Goal: Information Seeking & Learning: Check status

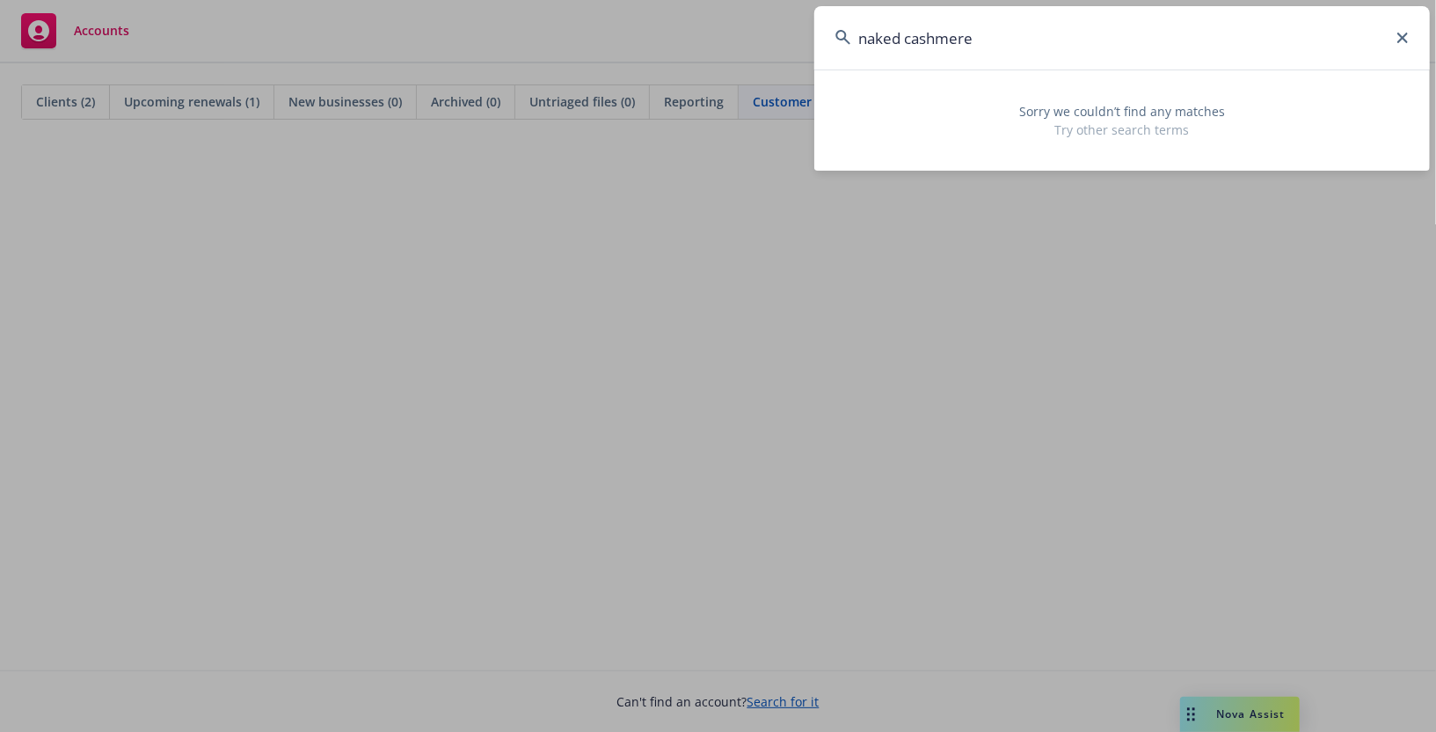
paste input "[PERSON_NAME][EMAIL_ADDRESS][DOMAIN_NAME]"
type input "[PERSON_NAME][EMAIL_ADDRESS][DOMAIN_NAME]"
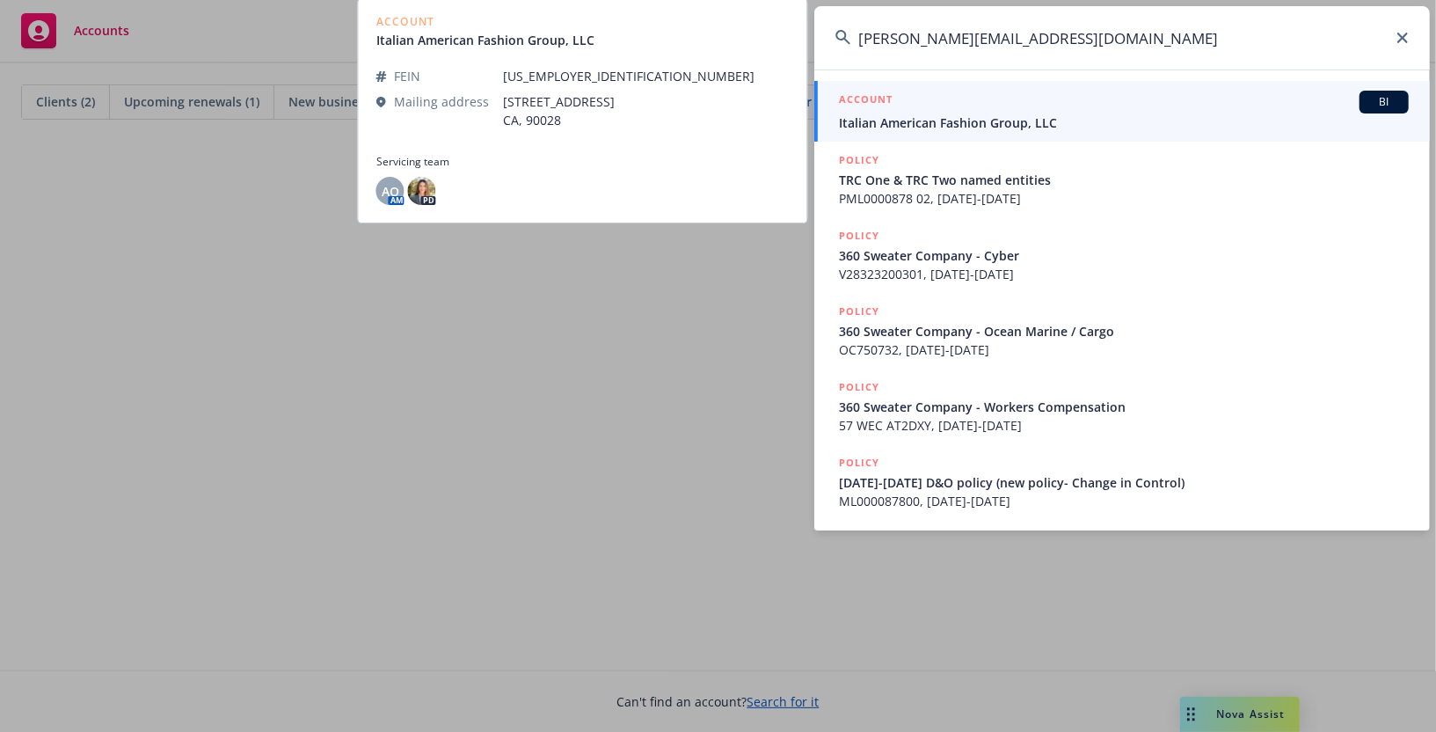
click at [1048, 123] on span "Italian American Fashion Group, LLC" at bounding box center [1124, 122] width 570 height 18
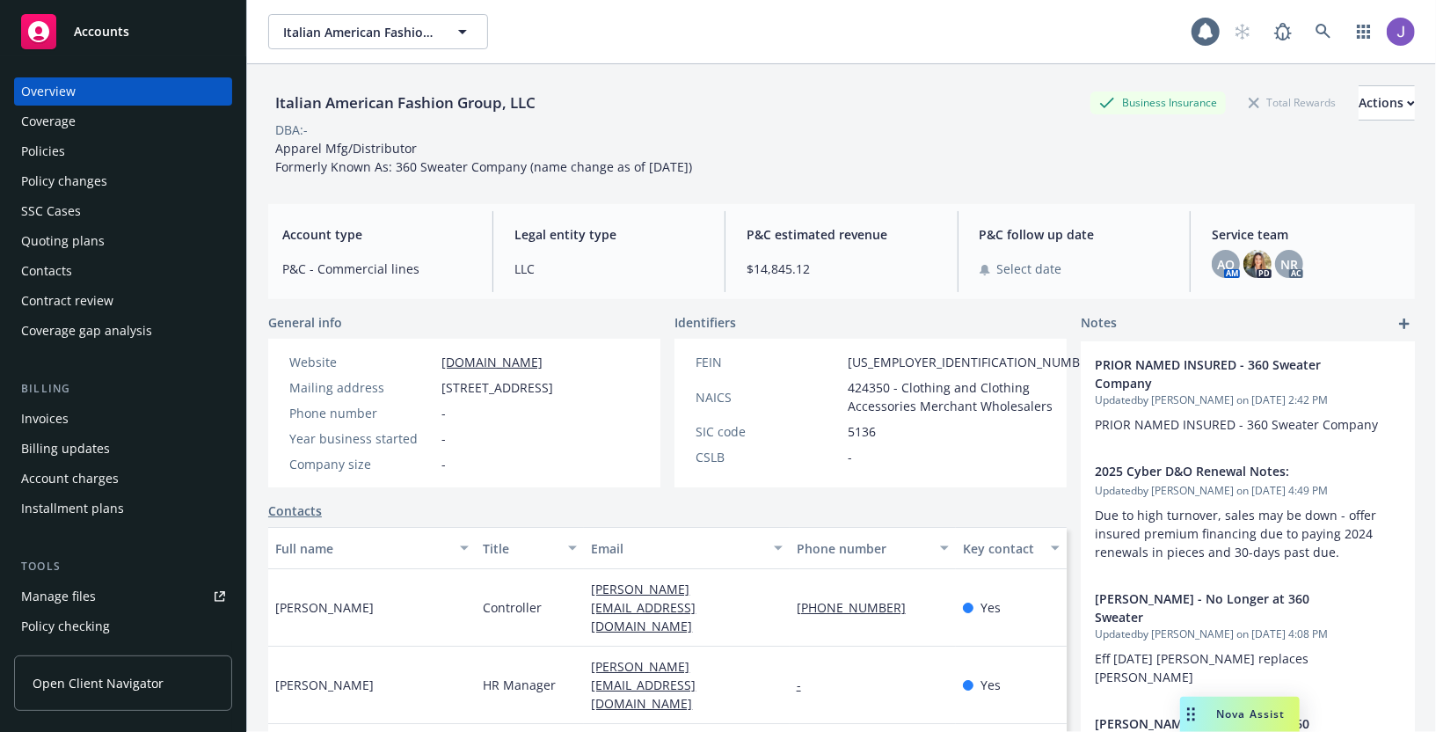
click at [163, 135] on div "Overview Coverage Policies Policy changes SSC Cases Quoting plans Contacts Cont…" at bounding box center [123, 210] width 218 height 267
click at [163, 148] on div "Policies" at bounding box center [123, 151] width 204 height 28
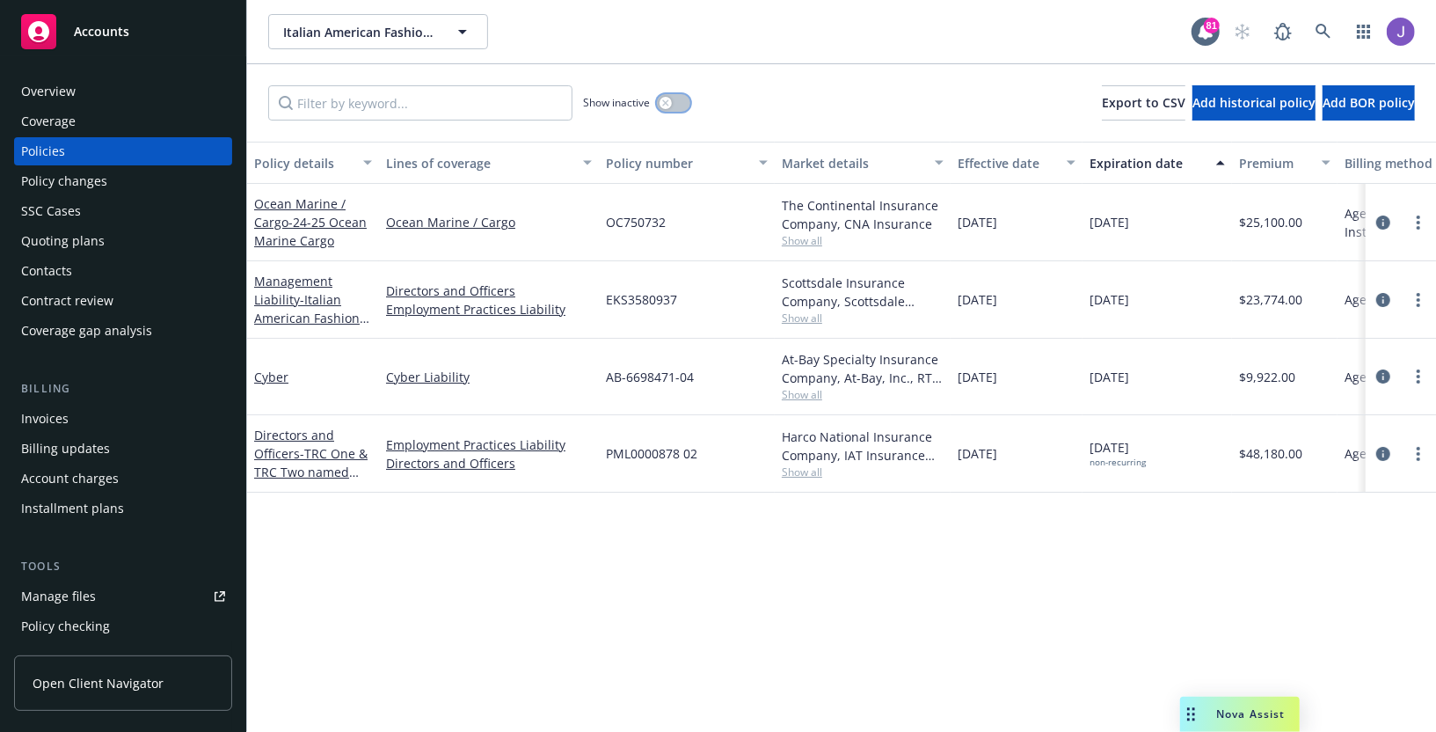
click at [671, 101] on div "button" at bounding box center [666, 103] width 12 height 12
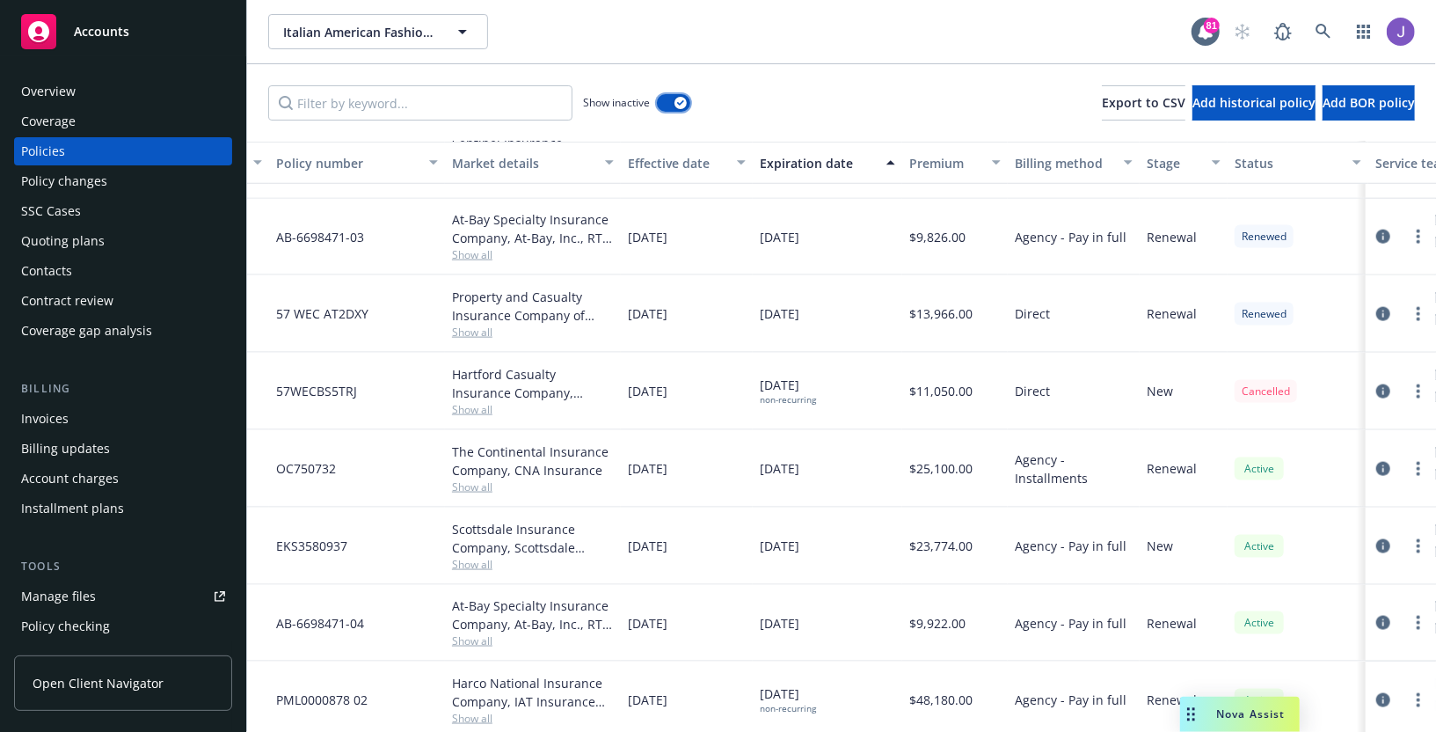
scroll to position [1546, 0]
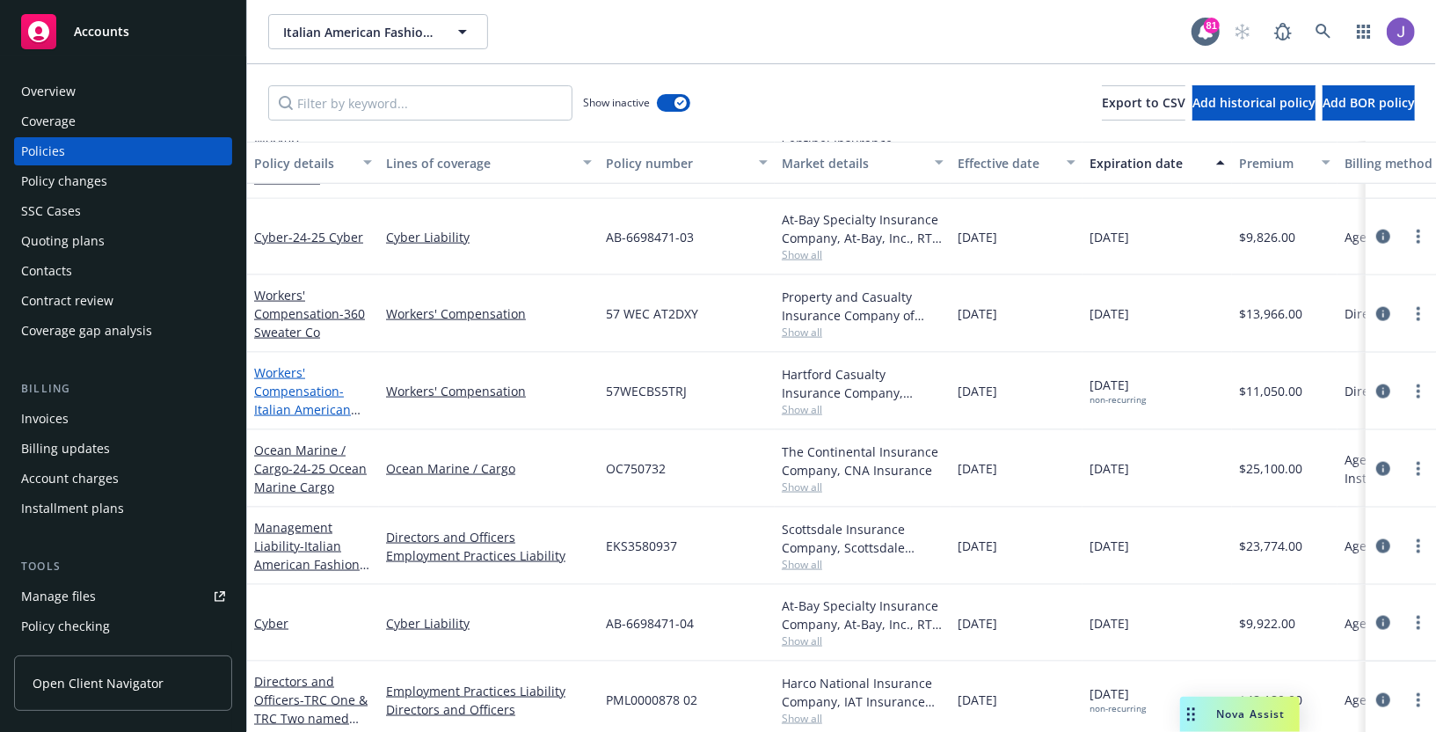
click at [315, 384] on link "Workers' Compensation - Italian American Fashion Group WC" at bounding box center [308, 400] width 109 height 72
